Goal: Navigation & Orientation: Understand site structure

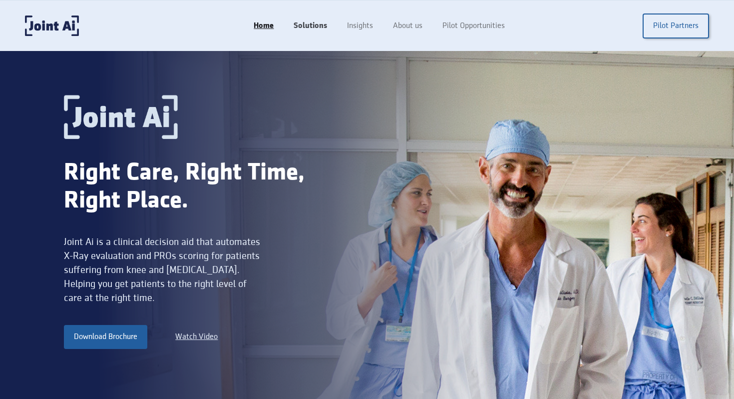
click at [308, 25] on link "Solutions" at bounding box center [310, 25] width 53 height 19
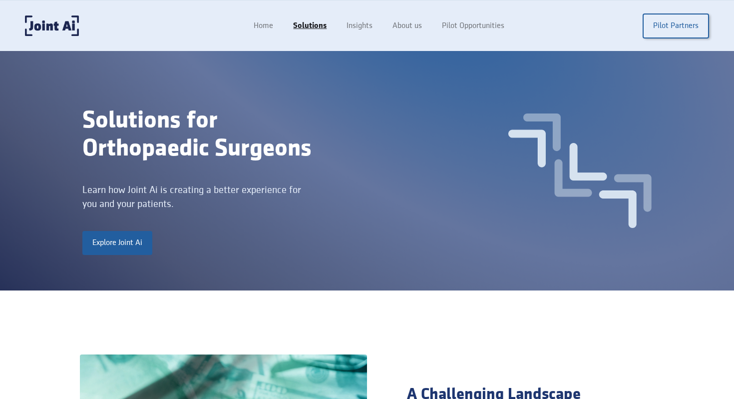
click at [354, 14] on div "Home Solutions Insights About us Pilot Opportunities Pilot Partners" at bounding box center [477, 25] width 466 height 25
click at [354, 19] on link "Insights" at bounding box center [361, 25] width 48 height 19
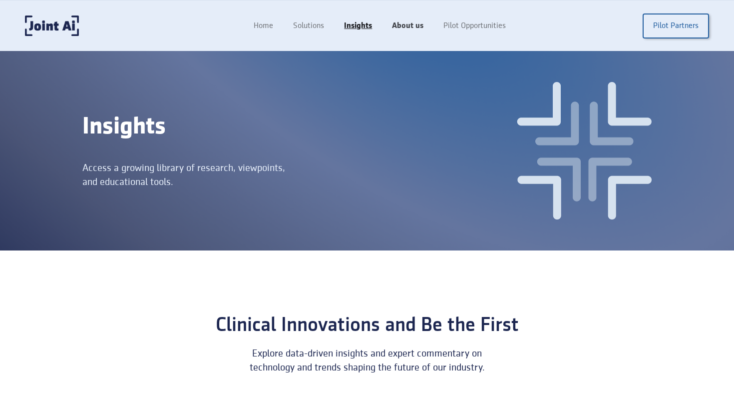
click at [408, 25] on link "About us" at bounding box center [407, 25] width 51 height 19
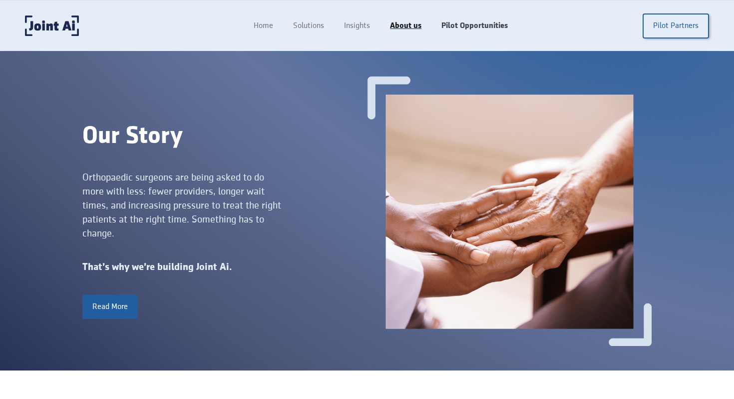
click at [461, 25] on link "Pilot Opportunities" at bounding box center [475, 25] width 86 height 19
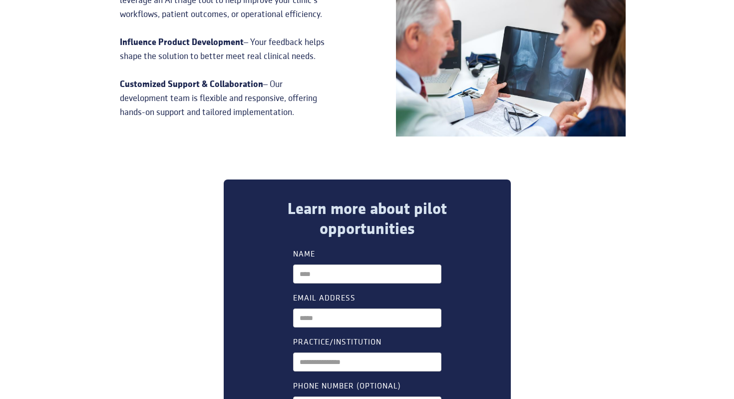
scroll to position [753, 0]
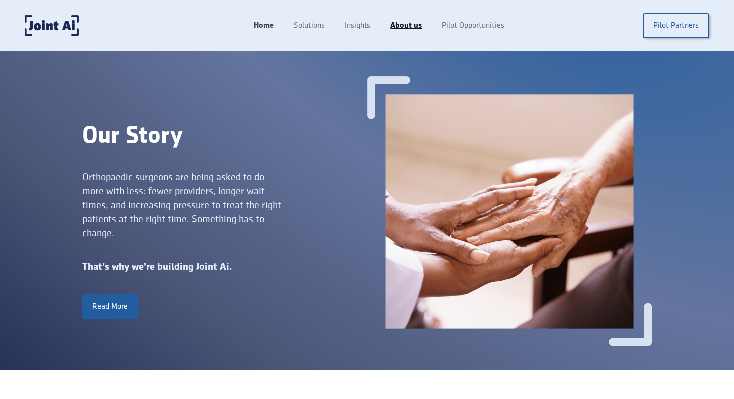
click at [266, 23] on link "Home" at bounding box center [264, 25] width 40 height 19
